Goal: Transaction & Acquisition: Purchase product/service

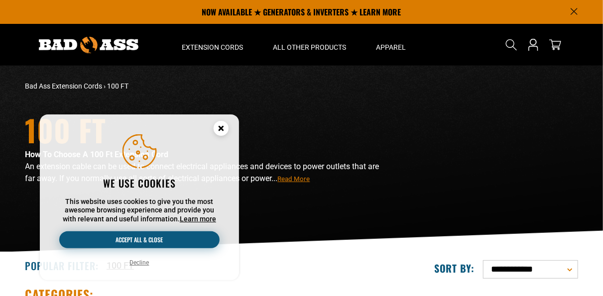
click at [180, 236] on button "Accept all & close" at bounding box center [139, 240] width 160 height 17
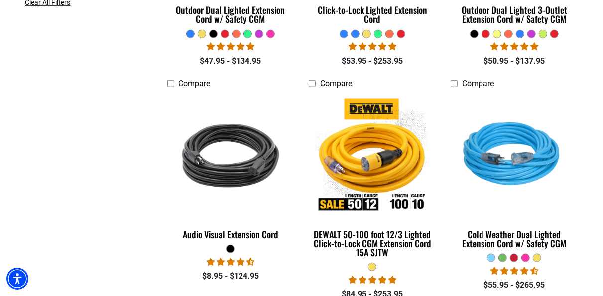
scroll to position [441, 0]
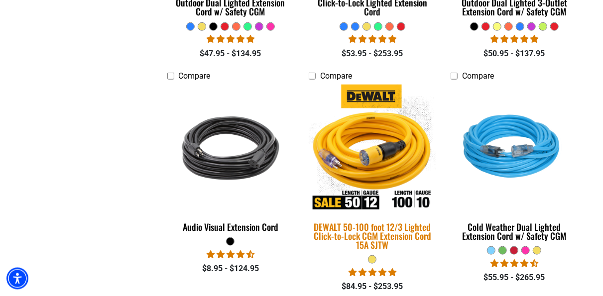
click at [401, 197] on img at bounding box center [372, 148] width 139 height 127
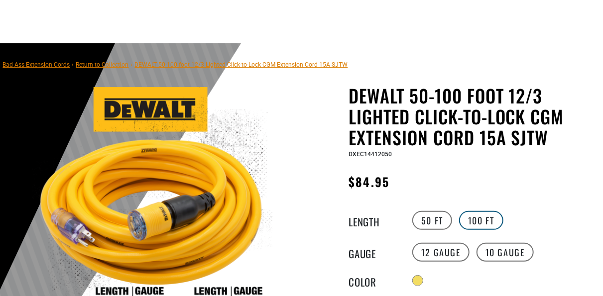
scroll to position [104, 0]
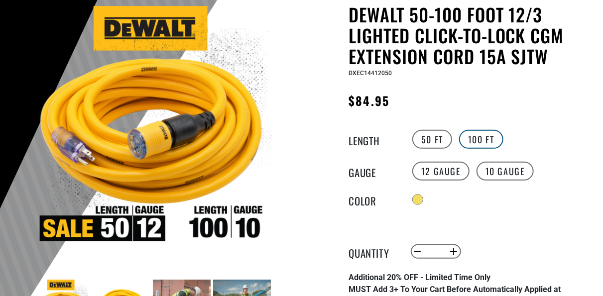
click at [479, 142] on label "100 FT" at bounding box center [481, 139] width 44 height 19
click at [512, 171] on label "10 Gauge" at bounding box center [504, 171] width 57 height 19
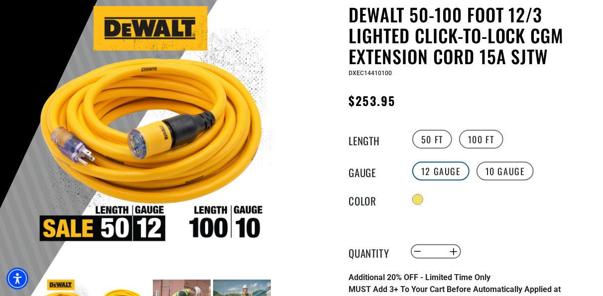
click at [453, 178] on label "12 Gauge" at bounding box center [440, 171] width 57 height 19
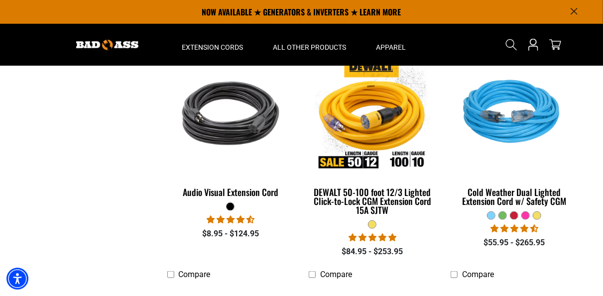
scroll to position [278, 0]
